Goal: Check status: Check status

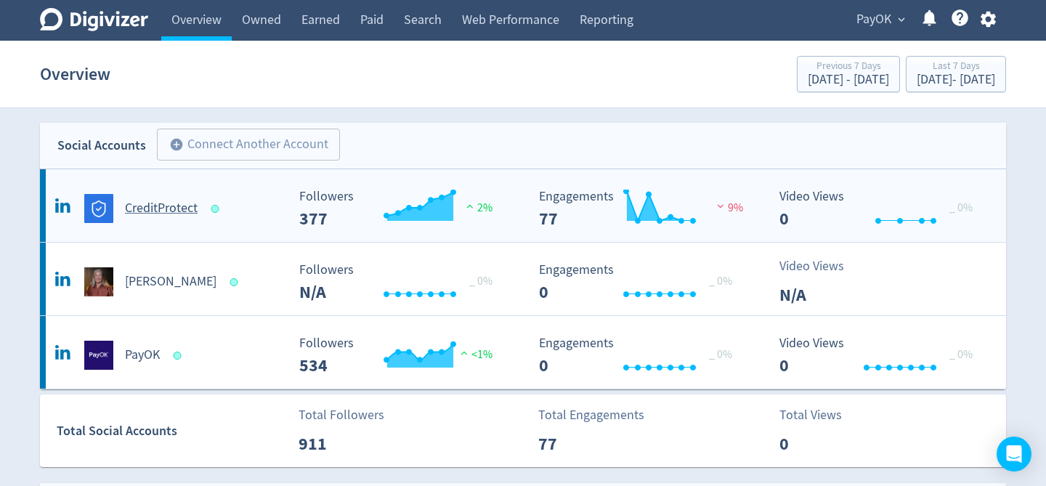
click at [189, 214] on h5 "CreditProtect" at bounding box center [161, 208] width 73 height 17
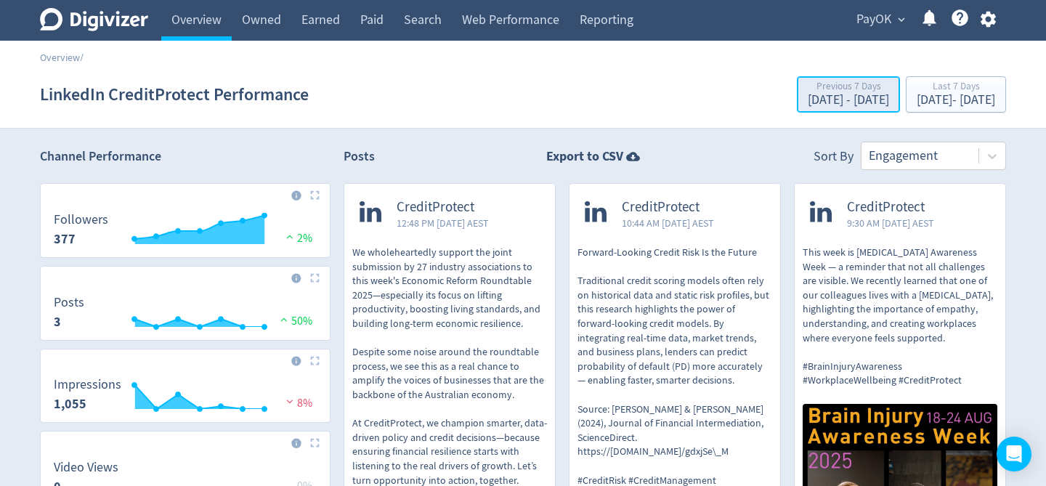
click at [808, 100] on div "[DATE] - [DATE]" at bounding box center [848, 100] width 81 height 13
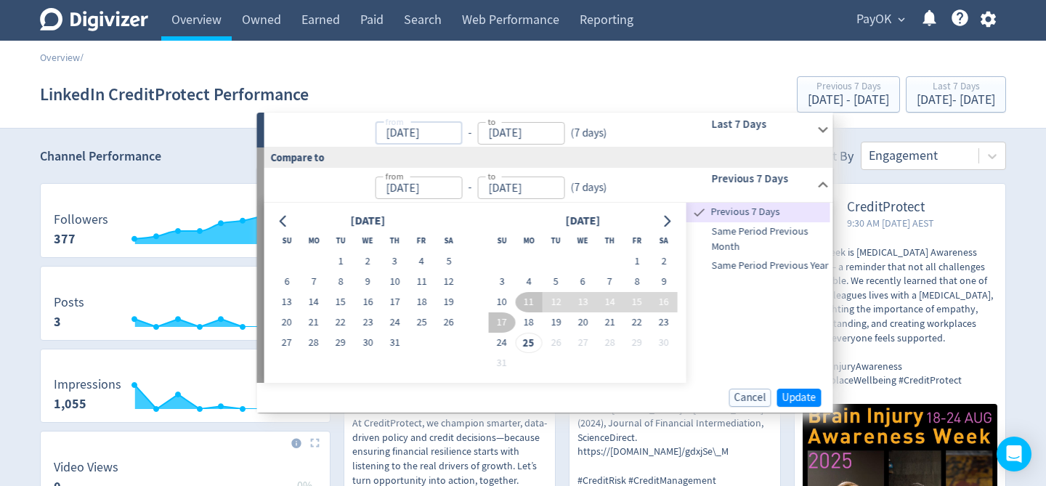
click at [416, 135] on input "[DATE]" at bounding box center [418, 133] width 87 height 23
click at [396, 134] on input "[DATE]" at bounding box center [418, 133] width 87 height 23
type input "[DATE]"
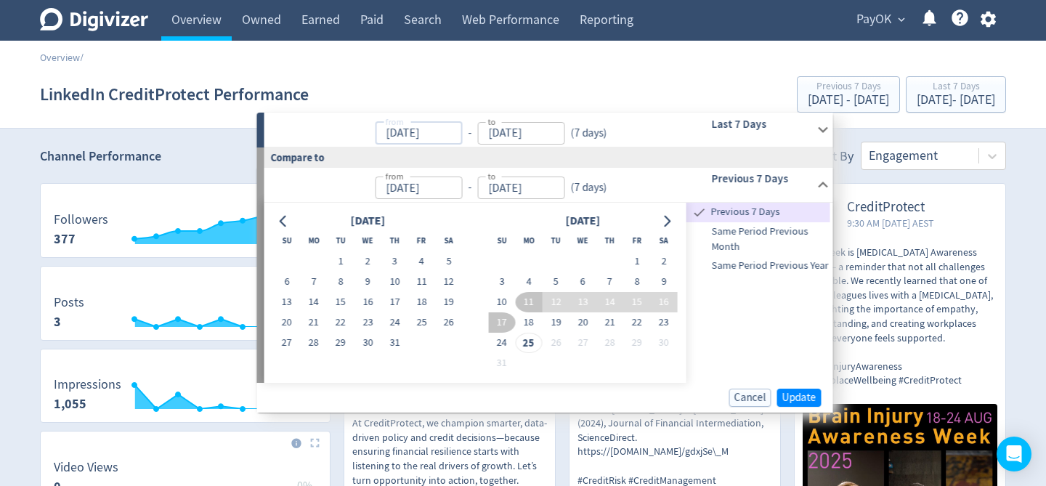
type input "[DATE]"
click at [462, 133] on input "[DATE]" at bounding box center [418, 133] width 87 height 23
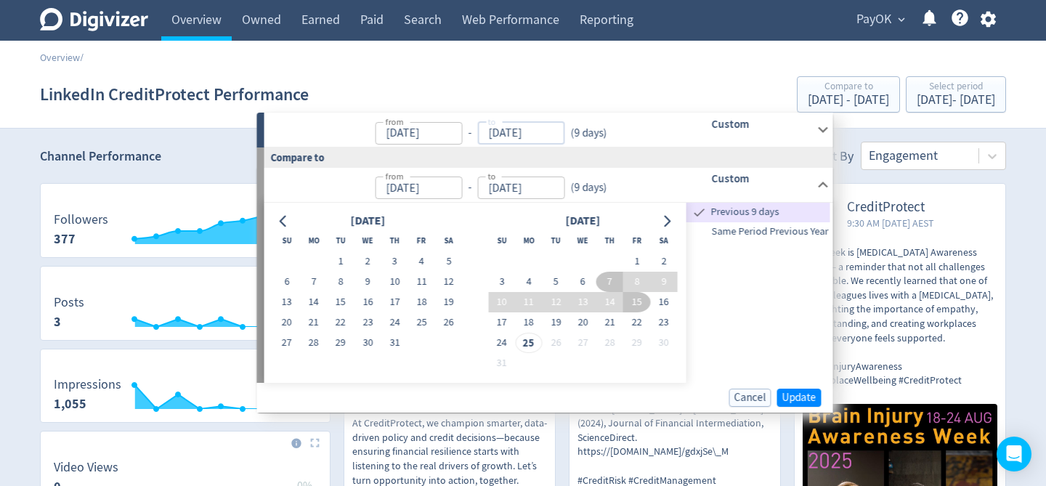
click at [501, 134] on input "[DATE]" at bounding box center [520, 133] width 87 height 23
type input "[DATE]"
click at [673, 140] on div "Custom" at bounding box center [742, 130] width 144 height 34
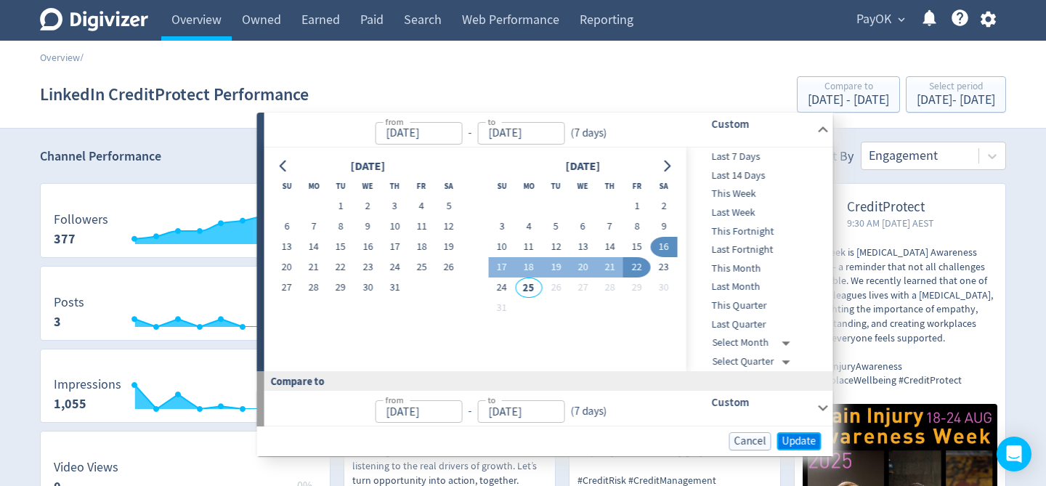
click at [790, 443] on span "Update" at bounding box center [799, 441] width 34 height 11
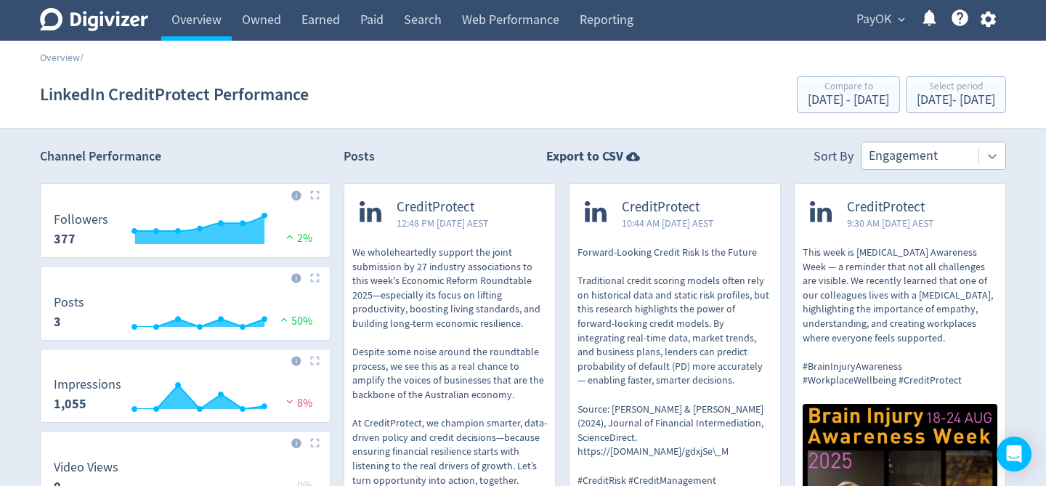
drag, startPoint x: 990, startPoint y: 160, endPoint x: 983, endPoint y: 159, distance: 7.3
click at [990, 160] on icon at bounding box center [992, 156] width 15 height 15
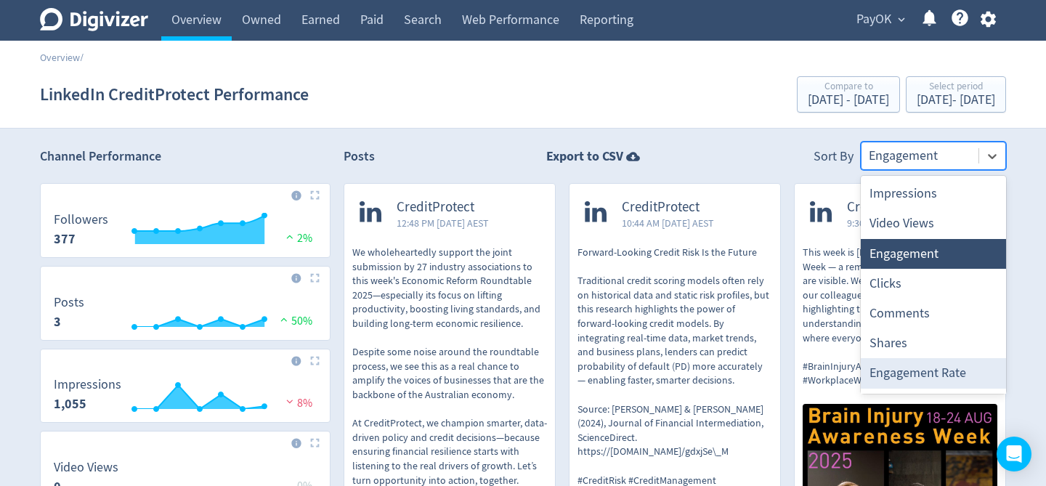
click at [918, 371] on div "Engagement Rate" at bounding box center [933, 373] width 145 height 30
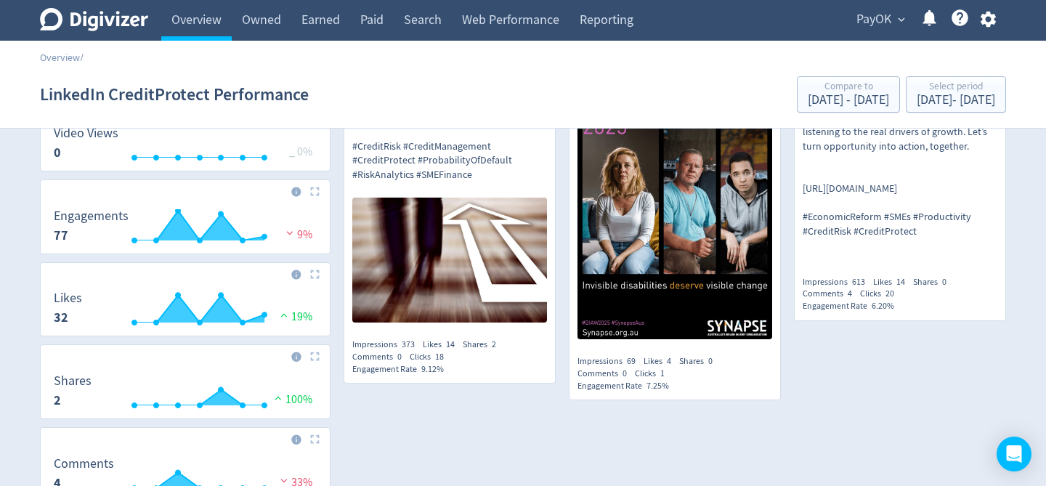
scroll to position [336, 0]
